Goal: Navigation & Orientation: Find specific page/section

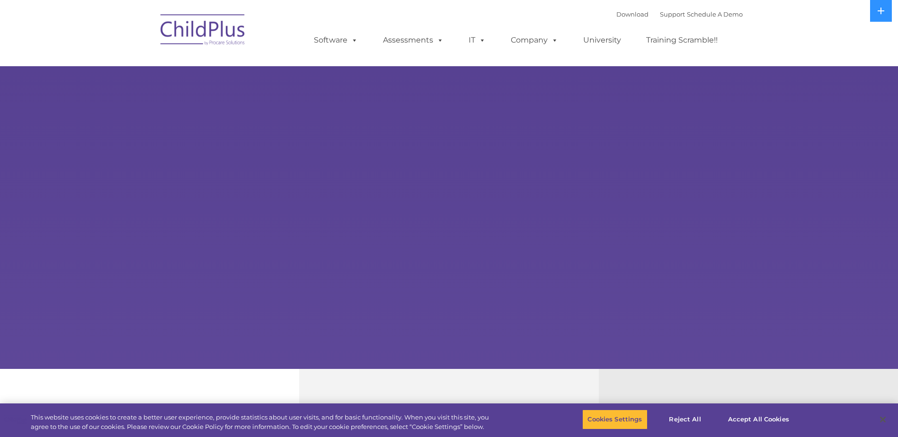
select select "MEDIUM"
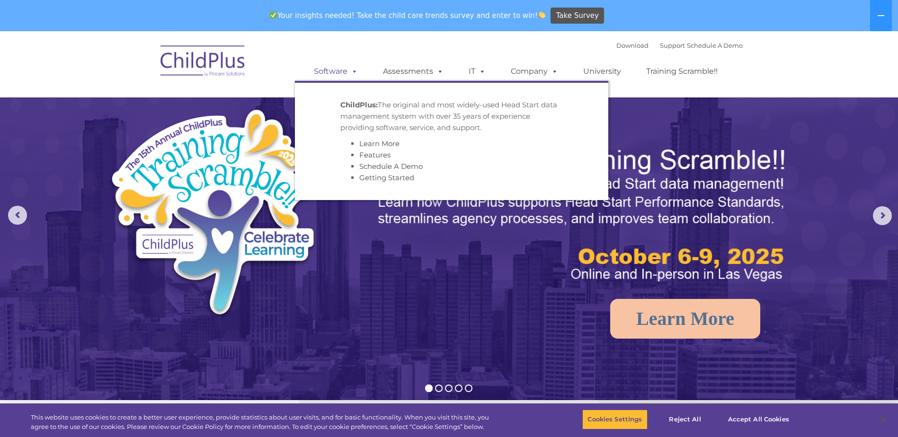
click at [337, 70] on link "Software" at bounding box center [335, 71] width 63 height 19
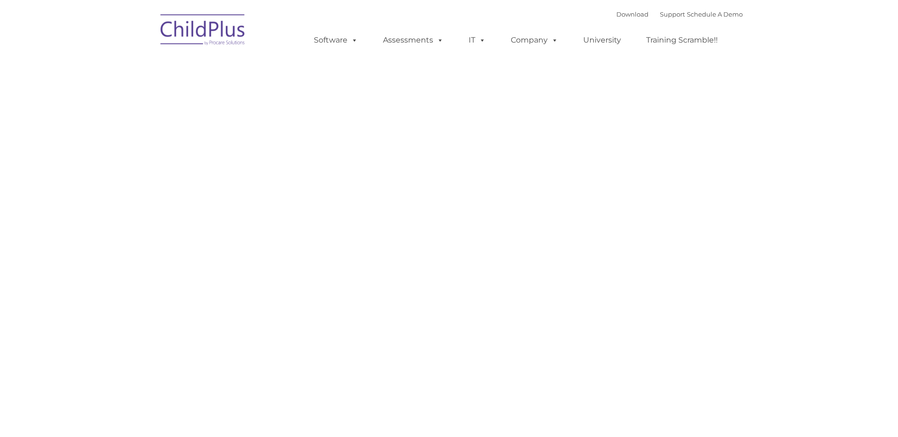
type input ""
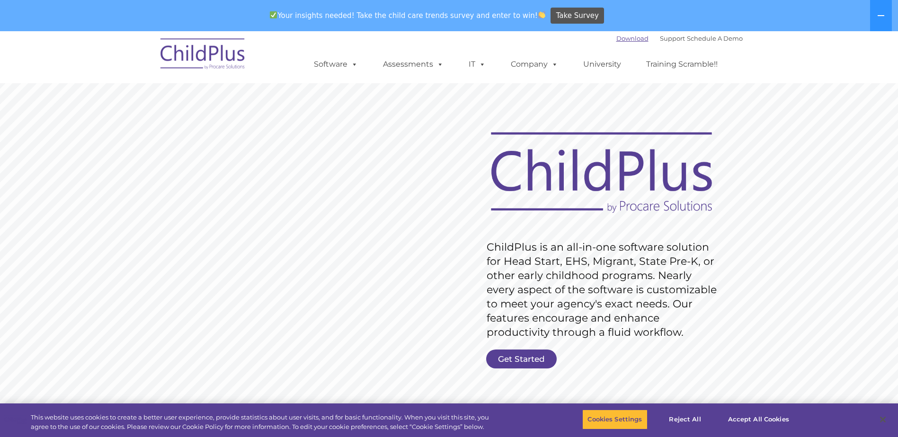
click at [621, 5] on div "Your insights needed! Take the child care trends survey and enter to win! Take …" at bounding box center [435, 15] width 871 height 31
click at [617, 37] on link "Download" at bounding box center [632, 39] width 32 height 8
